Goal: Task Accomplishment & Management: Manage account settings

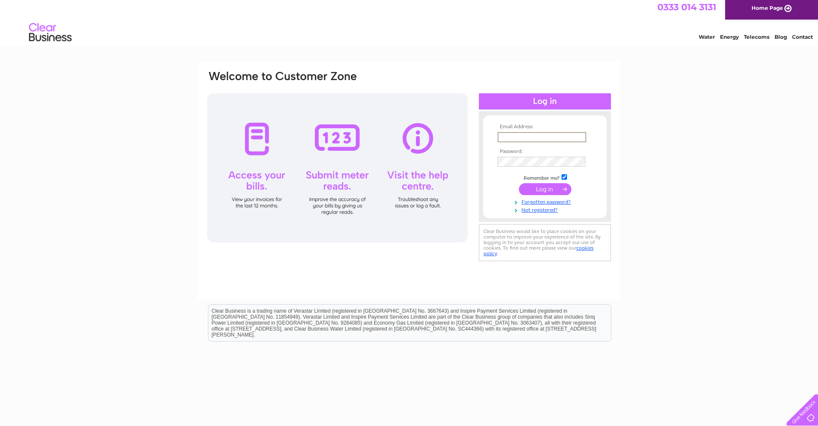
type input "secretary@bearsdengolfclub.com"
click at [551, 188] on input "submit" at bounding box center [545, 188] width 52 height 12
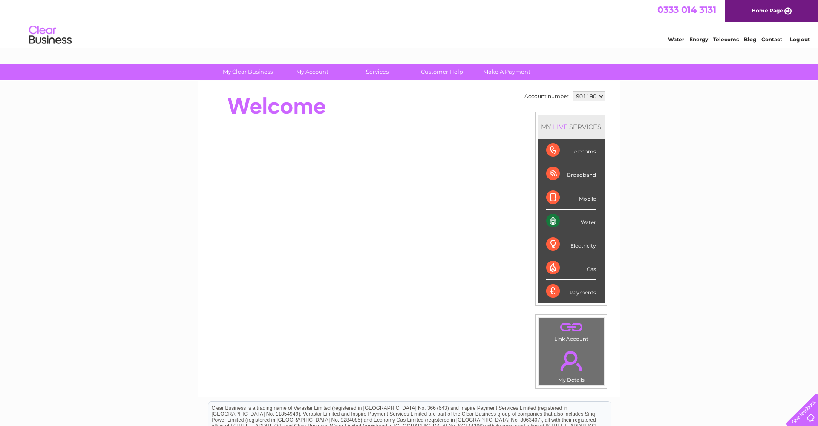
scroll to position [2, 0]
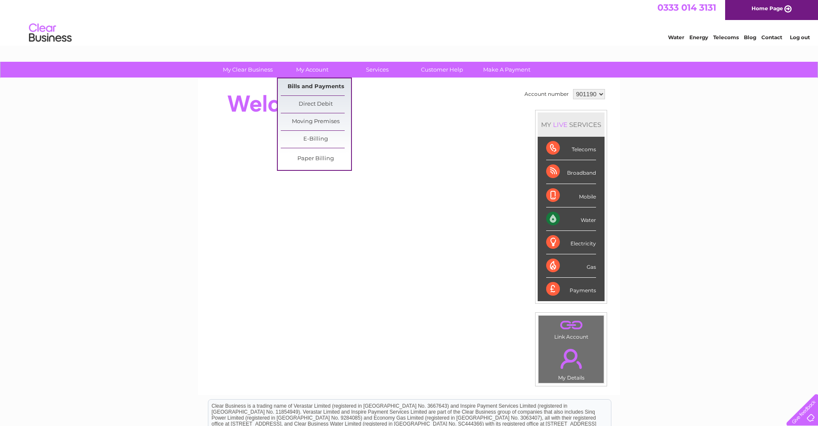
click at [329, 86] on link "Bills and Payments" at bounding box center [316, 86] width 70 height 17
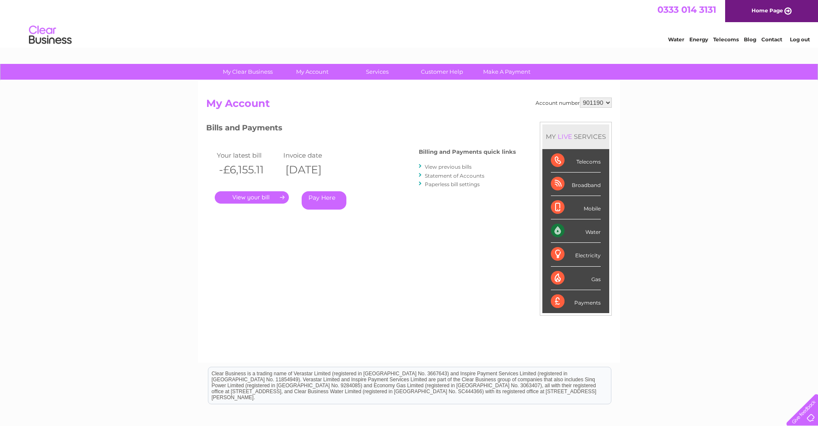
click at [266, 196] on link "." at bounding box center [252, 197] width 74 height 12
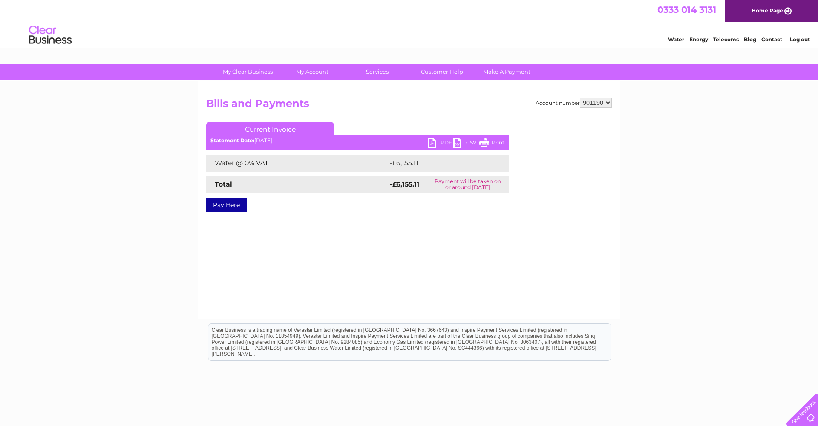
click at [443, 142] on link "PDF" at bounding box center [441, 144] width 26 height 12
click at [443, 141] on link "PDF" at bounding box center [441, 144] width 26 height 12
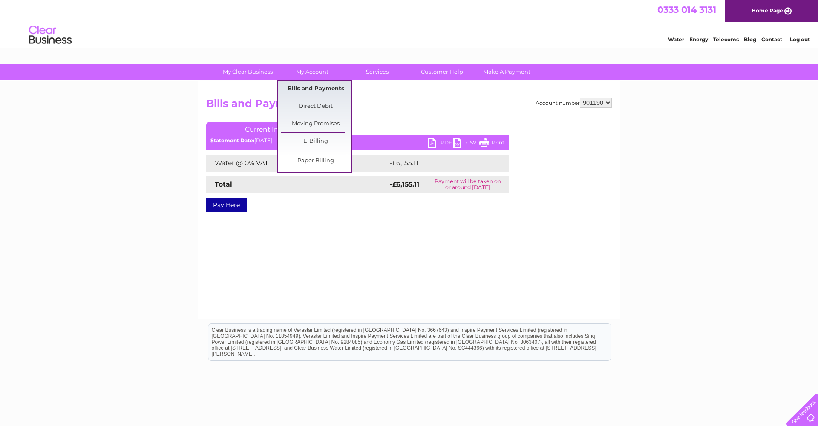
click at [318, 89] on link "Bills and Payments" at bounding box center [316, 89] width 70 height 17
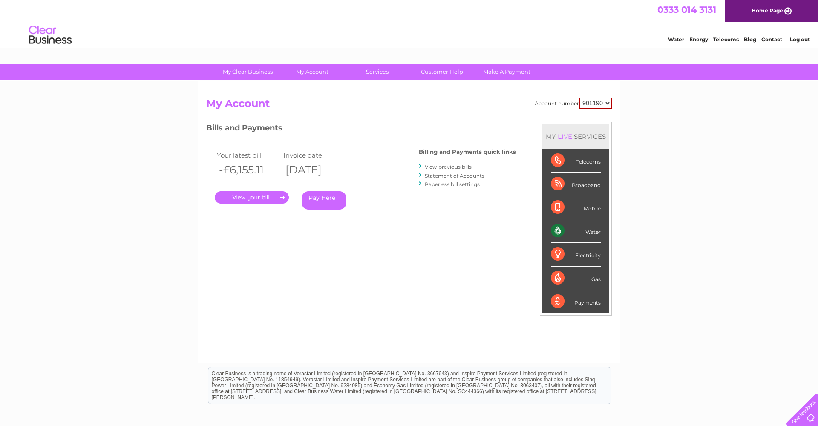
click at [455, 173] on link "Statement of Accounts" at bounding box center [455, 176] width 60 height 6
